Goal: Transaction & Acquisition: Subscribe to service/newsletter

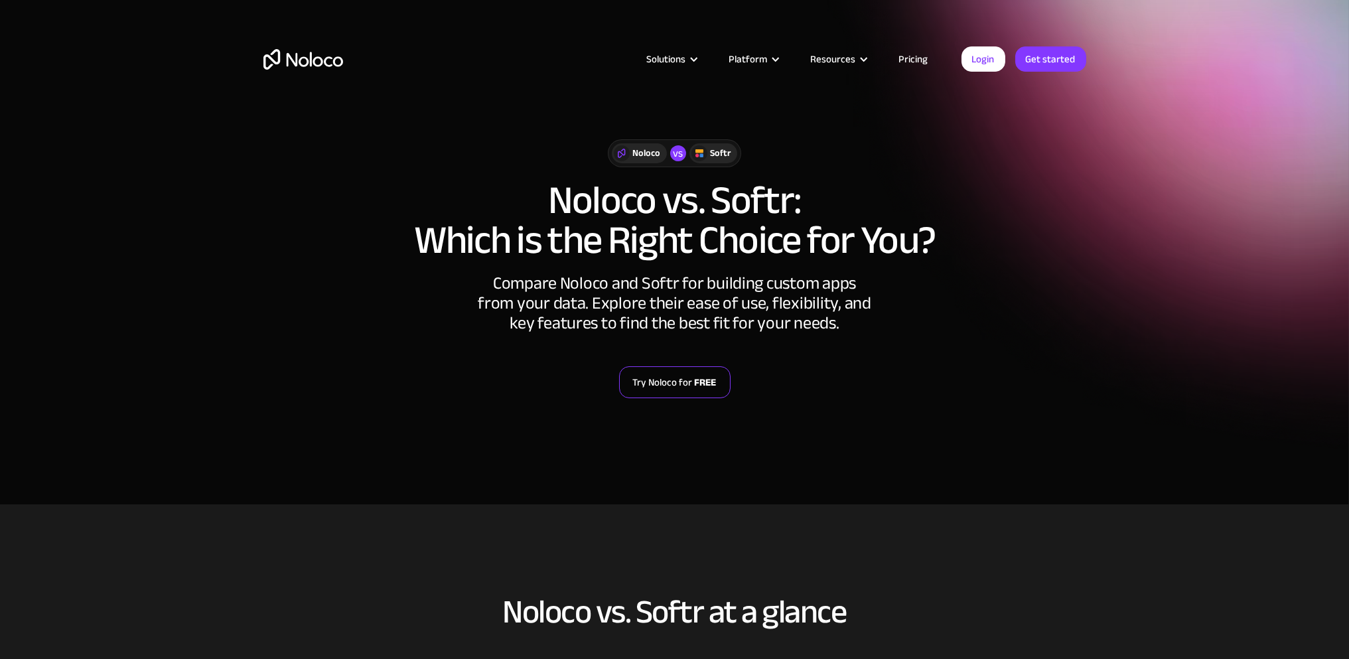
click at [655, 377] on link "Try Noloco for FREE" at bounding box center [674, 382] width 111 height 32
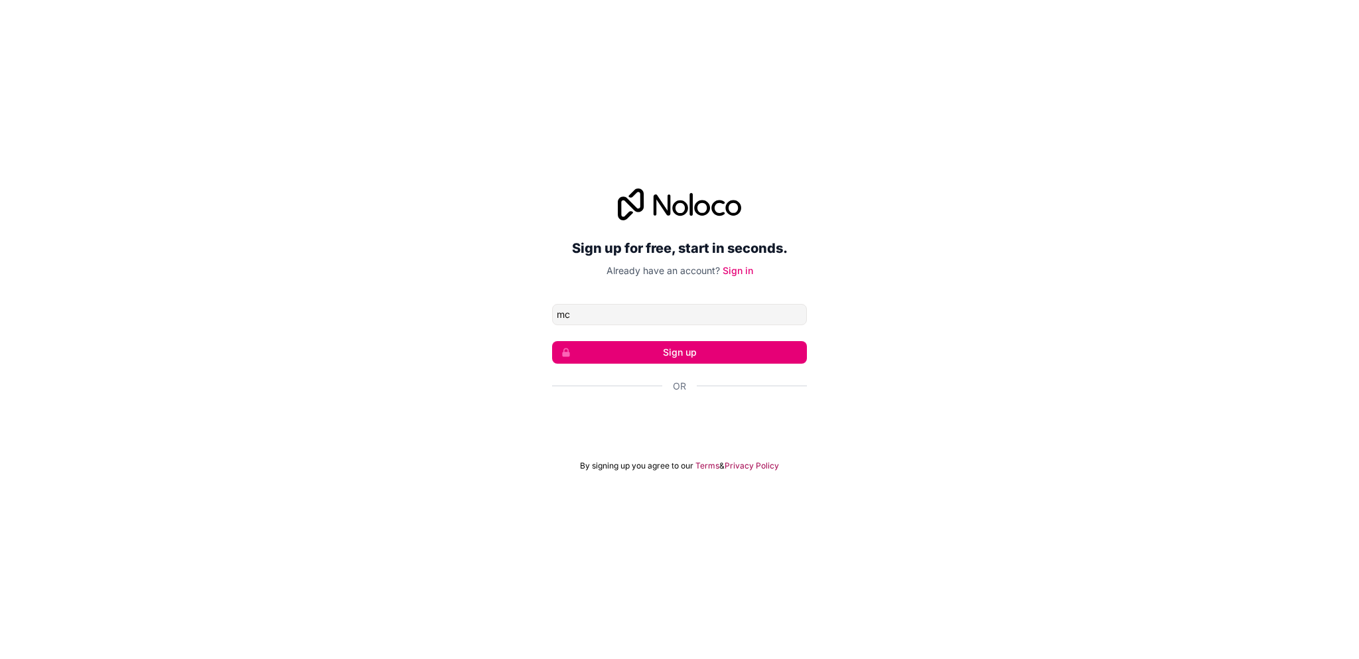
type input "m"
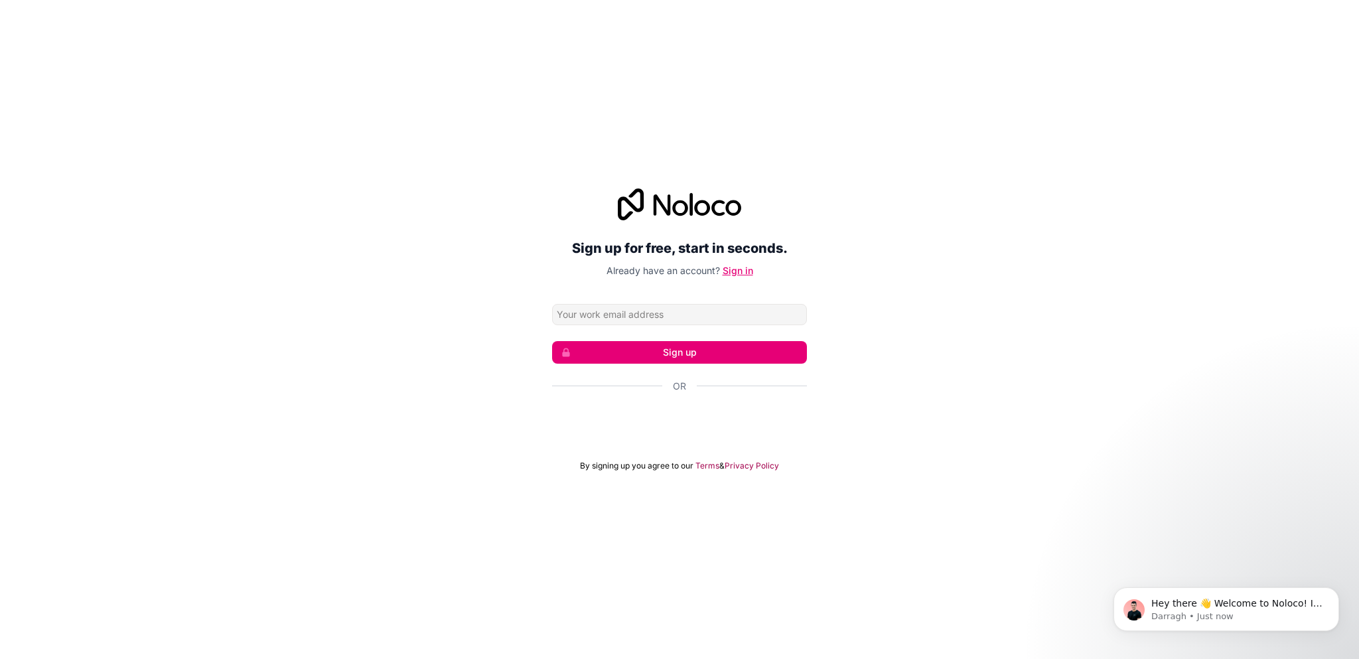
click at [734, 272] on link "Sign in" at bounding box center [738, 270] width 31 height 11
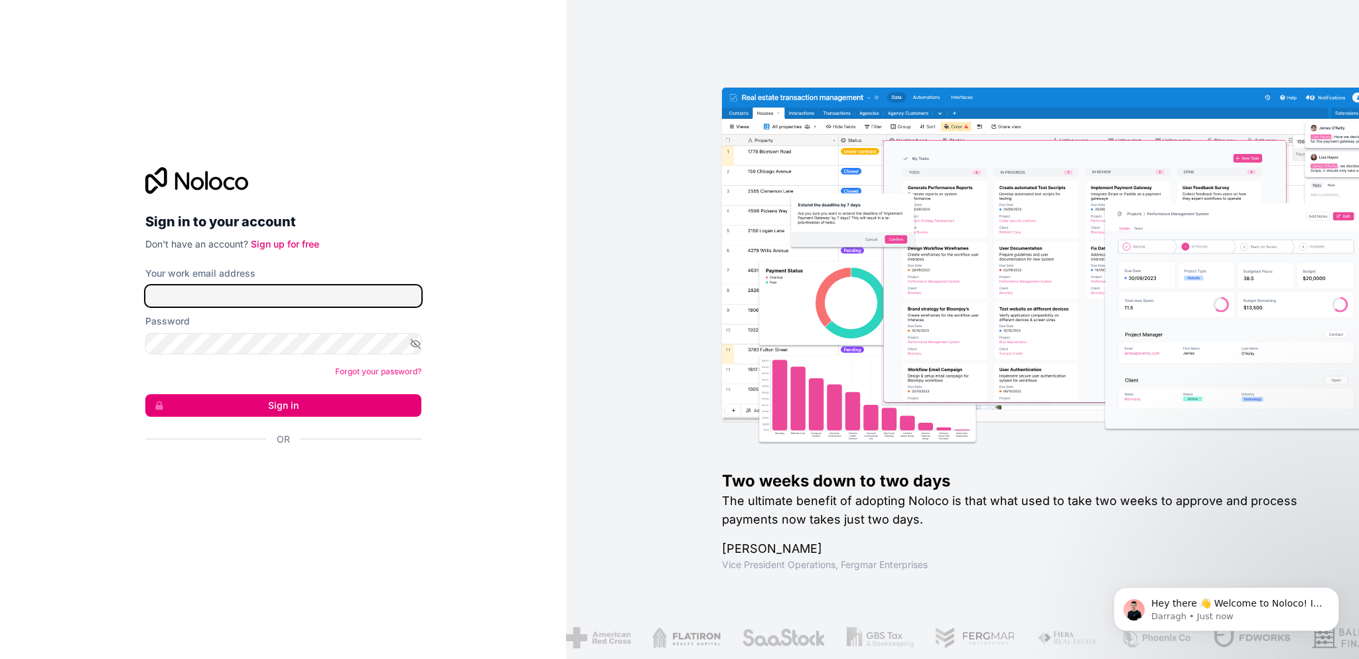
click at [289, 292] on input "Your work email address" at bounding box center [283, 295] width 276 height 21
type input "[EMAIL_ADDRESS][DOMAIN_NAME]"
click at [319, 241] on link "Sign up for free" at bounding box center [285, 243] width 68 height 11
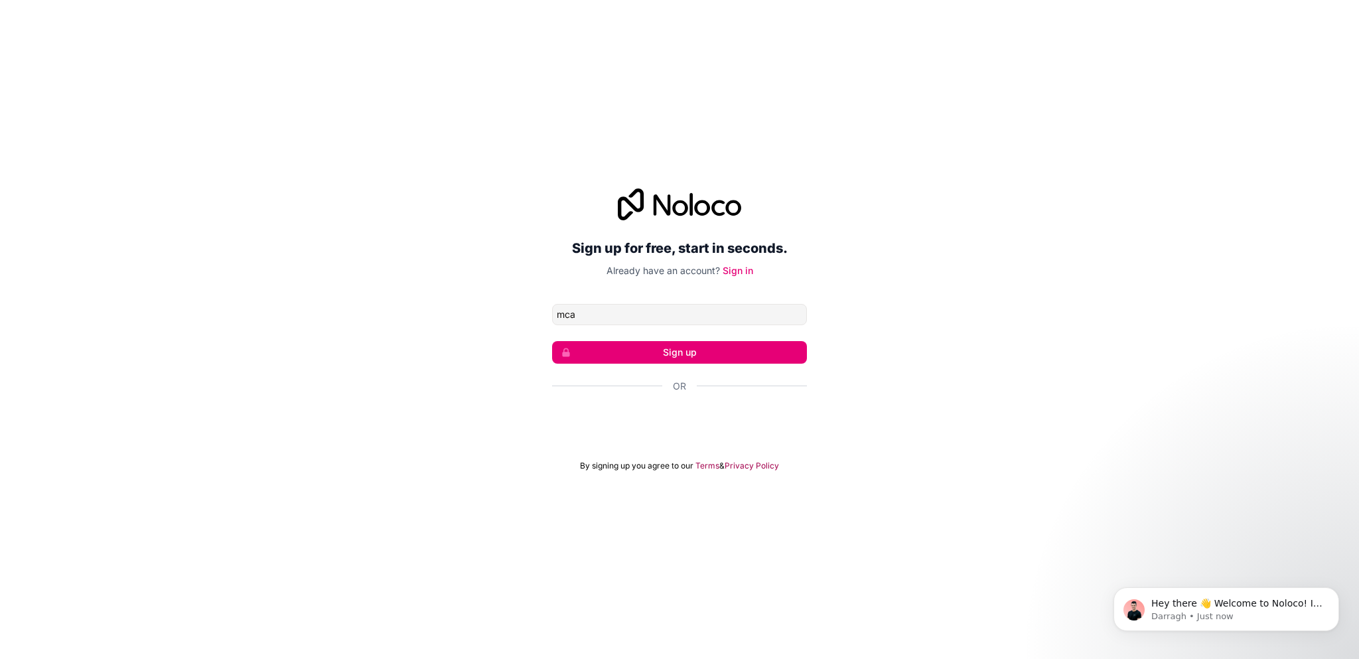
type input "mcasas@disi.es"
click at [621, 356] on button "Sign up" at bounding box center [679, 352] width 255 height 23
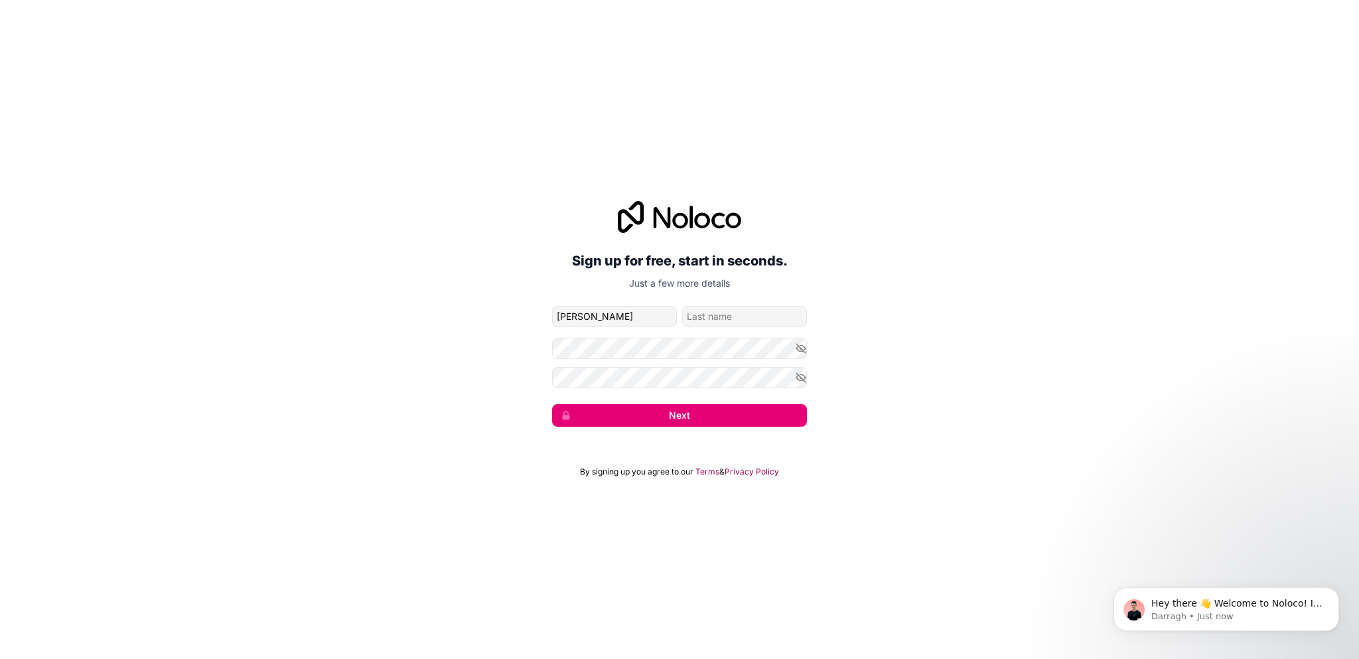
type input "Marc"
type input "Casas"
click at [795, 350] on icon "button" at bounding box center [801, 348] width 12 height 12
click at [516, 381] on div "Sign up for free, start in seconds. Just a few more details mcasas@disi.es Marc…" at bounding box center [679, 313] width 1359 height 263
click at [476, 372] on div "Sign up for free, start in seconds. Just a few more details mcasas@disi.es Marc…" at bounding box center [679, 313] width 1359 height 263
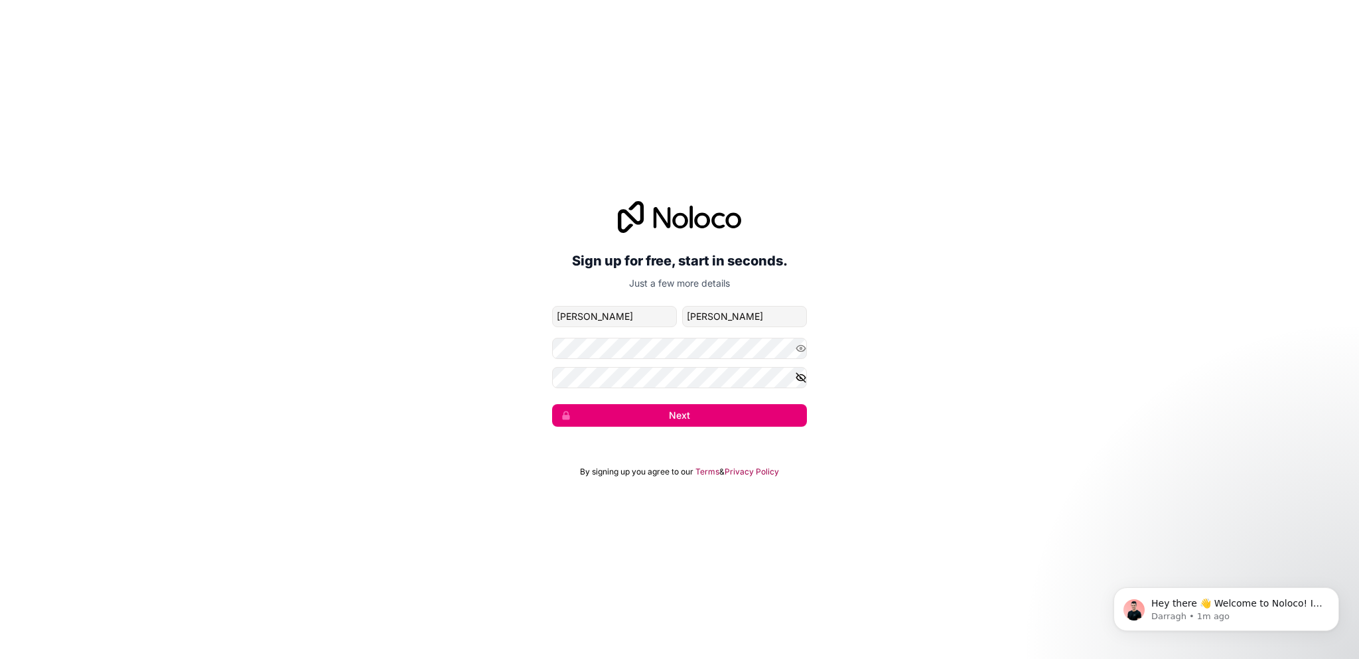
click at [799, 379] on icon "button" at bounding box center [800, 377] width 9 height 6
click at [666, 423] on button "Next" at bounding box center [679, 415] width 255 height 23
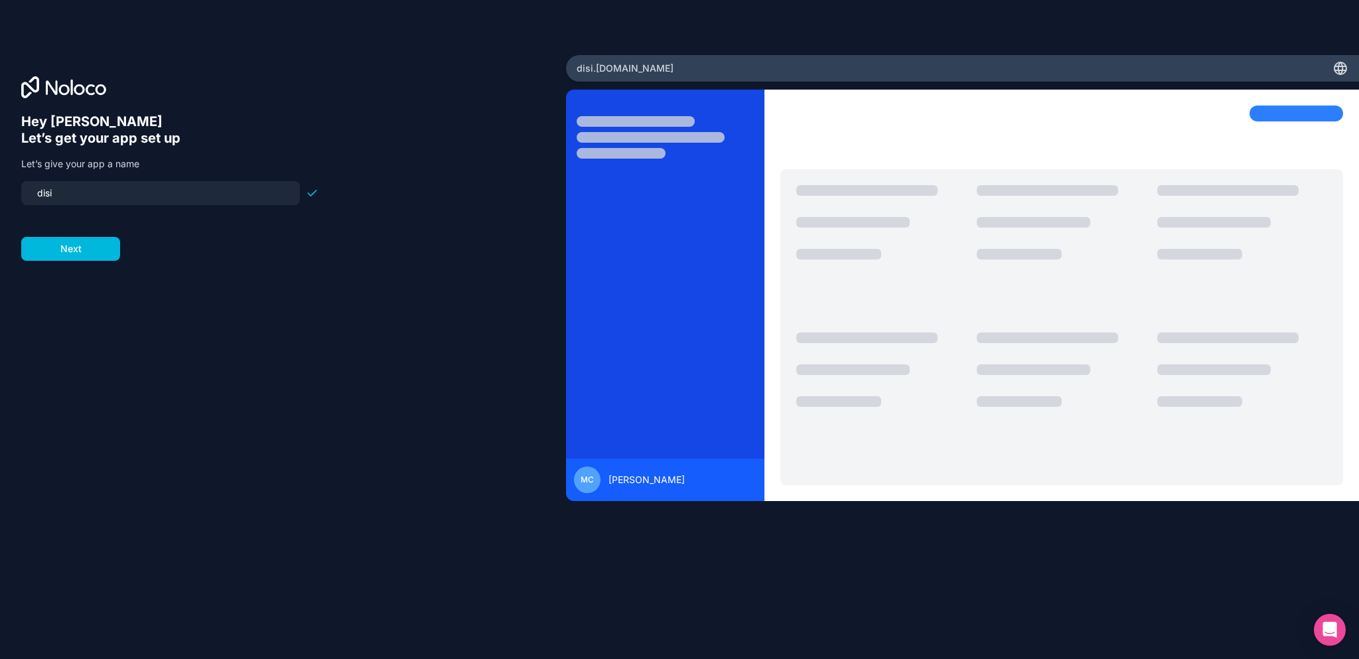
drag, startPoint x: 66, startPoint y: 181, endPoint x: 0, endPoint y: 178, distance: 66.4
click at [0, 178] on div "Hey Marc 👋 Let’s get your app set up Let’s give your app a name disi Next" at bounding box center [283, 329] width 566 height 549
drag, startPoint x: 86, startPoint y: 182, endPoint x: 0, endPoint y: 176, distance: 85.8
click at [0, 176] on div "Hey Marc 👋 Let’s get your app set up Let’s give your app a name disi Next" at bounding box center [283, 329] width 566 height 549
drag, startPoint x: 58, startPoint y: 189, endPoint x: 17, endPoint y: 186, distance: 41.2
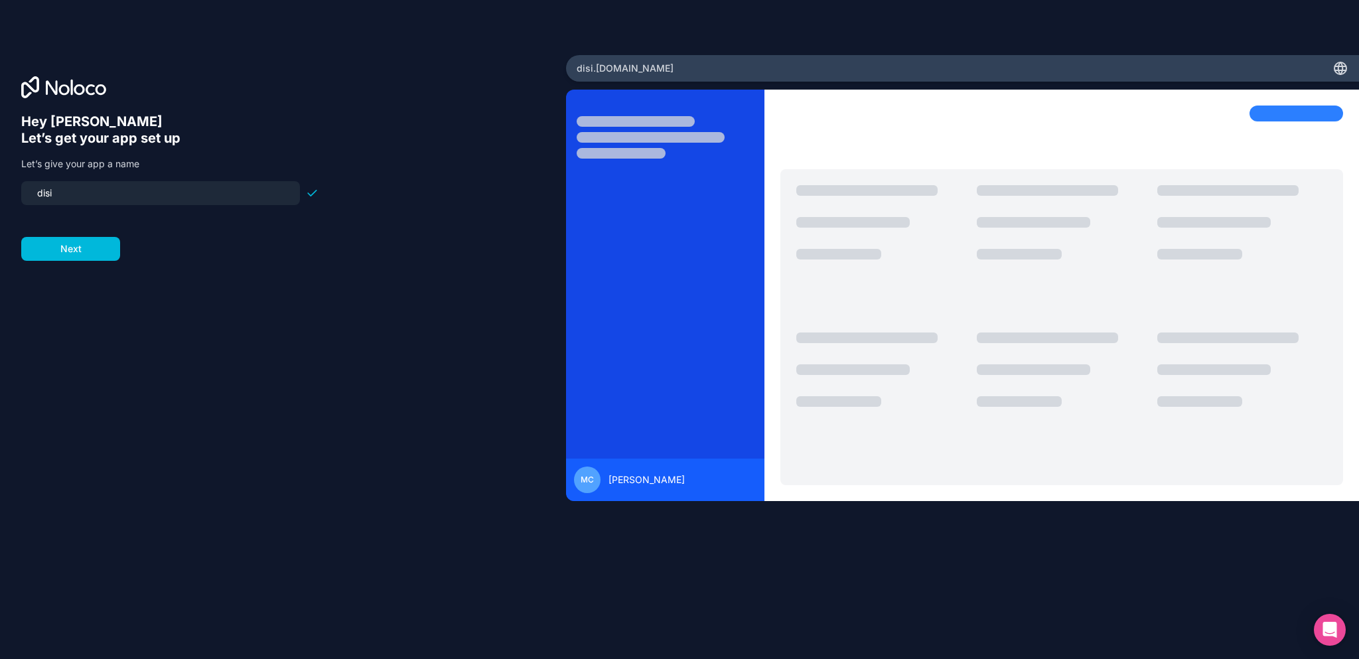
click at [17, 186] on div "Hey Marc 👋 Let’s get your app set up Let’s give your app a name disi Next" at bounding box center [283, 329] width 566 height 549
type input "mcasas"
click at [67, 249] on button "Next" at bounding box center [70, 249] width 99 height 24
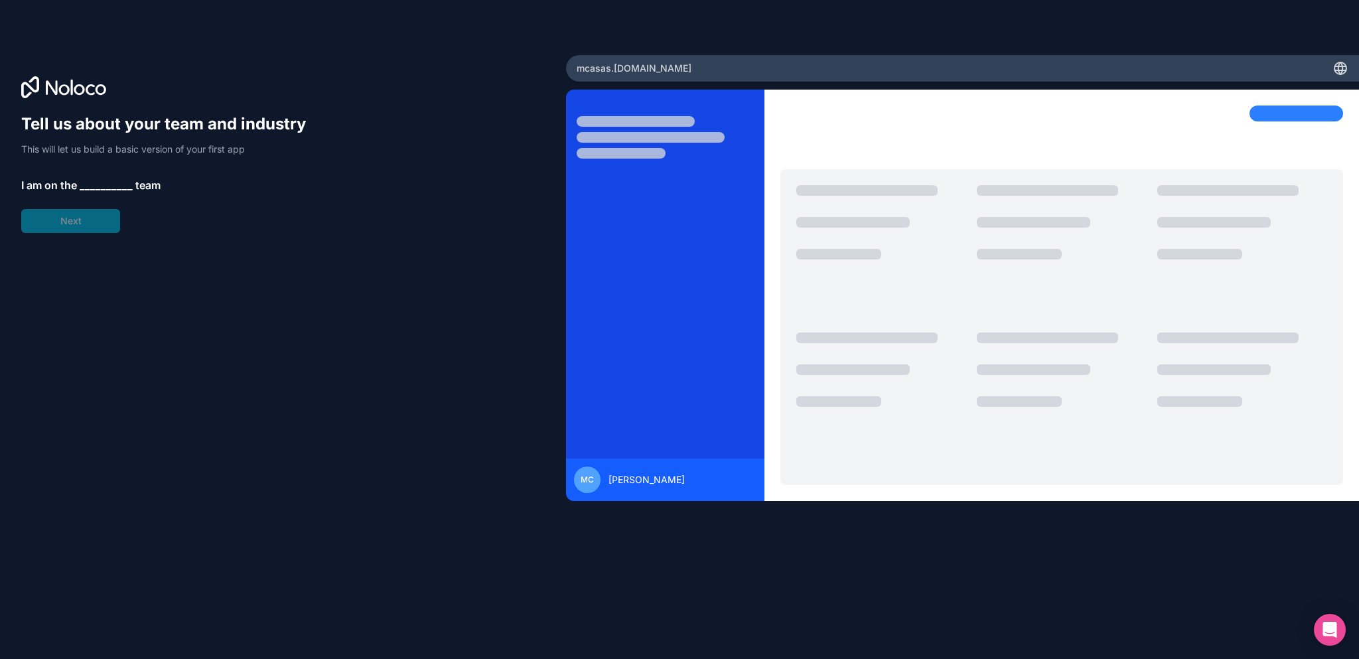
click at [70, 224] on div "Tell us about your team and industry This will let us build a basic version of …" at bounding box center [169, 172] width 297 height 119
